Goal: Task Accomplishment & Management: Use online tool/utility

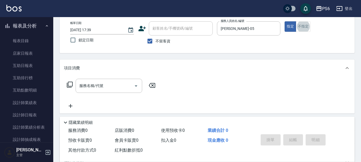
scroll to position [53, 0]
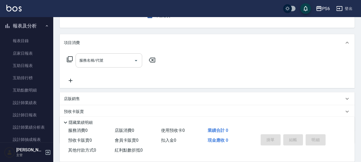
click at [124, 65] on div "服務名稱/代號" at bounding box center [109, 60] width 67 height 14
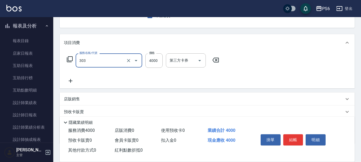
type input "塑形燙(303)"
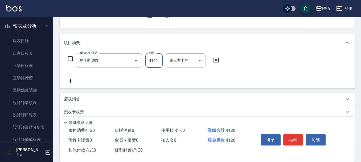
type input "4120"
click at [71, 80] on icon at bounding box center [70, 81] width 13 height 6
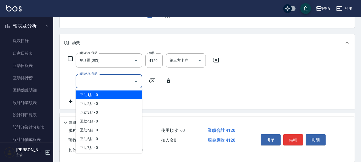
click at [98, 82] on input "服務名稱/代號" at bounding box center [105, 80] width 54 height 9
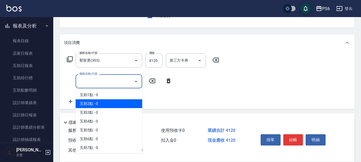
drag, startPoint x: 103, startPoint y: 104, endPoint x: 171, endPoint y: 99, distance: 67.9
click at [108, 104] on span "互助2點 - 0" at bounding box center [109, 103] width 67 height 9
type input "互助2點(2)"
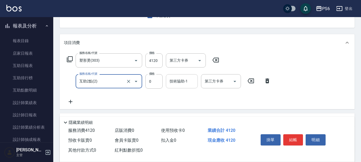
click at [180, 83] on div "服務名稱/代號 塑形燙(303) 服務名稱/代號 價格 4120 價格 第三方卡券 第三方卡券 服務名稱/代號 互助2點(2) 服務名稱/代號 價格 0 價格…" at bounding box center [169, 78] width 210 height 51
click at [179, 84] on input "技術協助-1" at bounding box center [181, 80] width 27 height 9
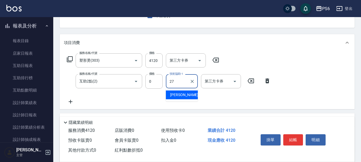
type input "[PERSON_NAME]-27"
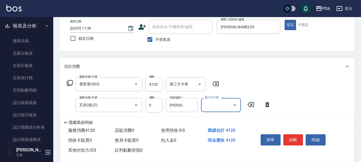
scroll to position [0, 0]
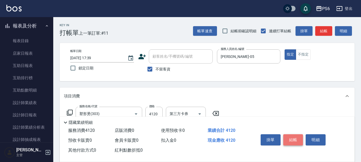
click at [294, 138] on button "結帳" at bounding box center [294, 139] width 20 height 11
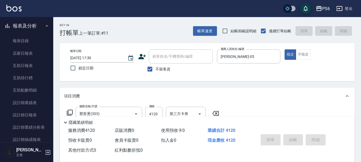
type input "[DATE] 18:58"
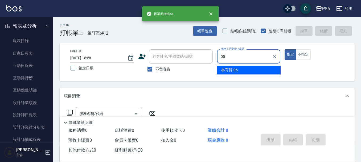
type input "[PERSON_NAME]-05"
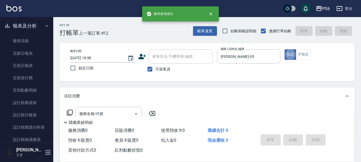
type button "true"
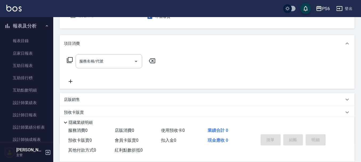
scroll to position [53, 0]
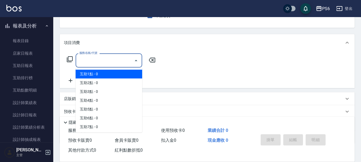
click at [104, 63] on input "服務名稱/代號" at bounding box center [105, 60] width 54 height 9
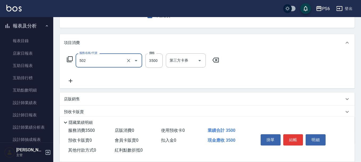
type input "水漾染髮(502)"
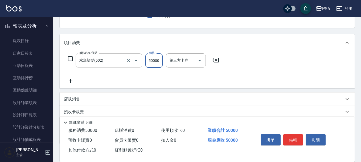
scroll to position [0, 0]
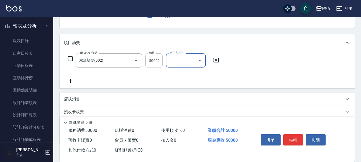
click at [153, 59] on input "50000" at bounding box center [154, 60] width 17 height 14
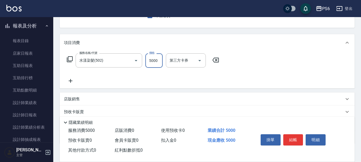
type input "5000"
click at [71, 78] on icon at bounding box center [70, 81] width 13 height 6
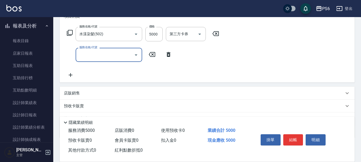
scroll to position [80, 0]
click at [109, 57] on input "服務名稱/代號" at bounding box center [105, 54] width 54 height 9
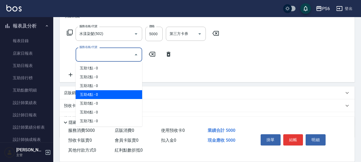
drag, startPoint x: 101, startPoint y: 96, endPoint x: 148, endPoint y: 72, distance: 52.9
click at [101, 96] on span "互助4點 - 0" at bounding box center [109, 94] width 67 height 9
type input "互助4點(4)"
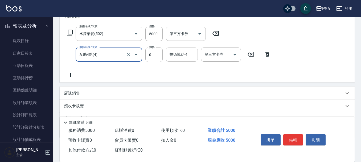
click at [173, 57] on input "技術協助-1" at bounding box center [181, 54] width 27 height 9
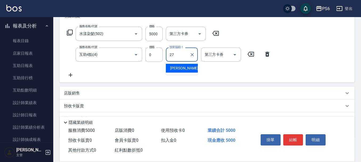
type input "[PERSON_NAME]-27"
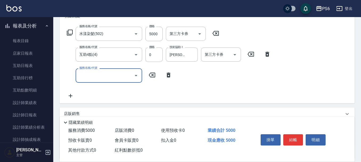
click at [124, 78] on input "服務名稱/代號" at bounding box center [105, 75] width 54 height 9
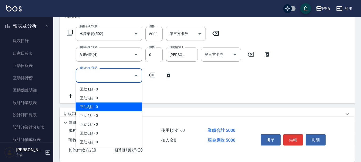
click at [109, 108] on span "互助3點 - 0" at bounding box center [109, 106] width 67 height 9
type input "互助3點(3)"
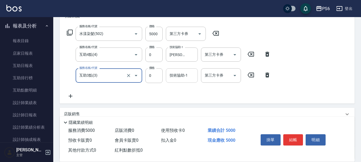
click at [185, 75] on div "技術協助-1 技術協助-1" at bounding box center [182, 75] width 32 height 14
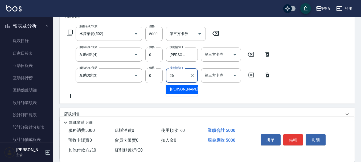
type input "[PERSON_NAME]-26"
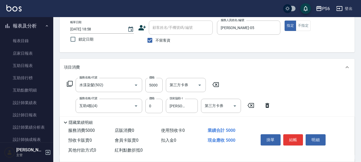
scroll to position [27, 0]
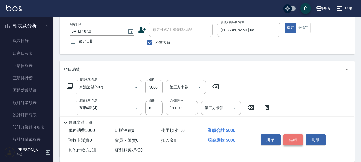
click at [295, 137] on button "結帳" at bounding box center [294, 139] width 20 height 11
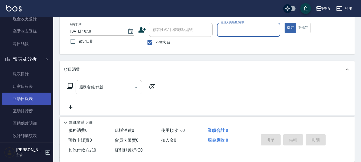
scroll to position [0, 0]
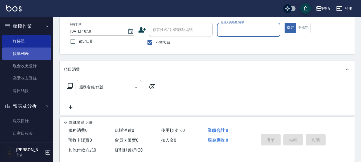
click at [20, 50] on link "帳單列表" at bounding box center [26, 53] width 49 height 12
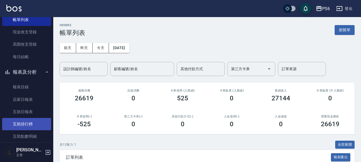
scroll to position [80, 0]
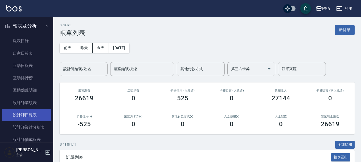
click at [33, 118] on link "設計師日報表" at bounding box center [26, 115] width 49 height 12
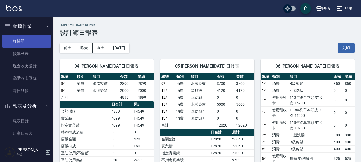
click at [26, 39] on link "打帳單" at bounding box center [26, 41] width 49 height 12
